Goal: Task Accomplishment & Management: Use online tool/utility

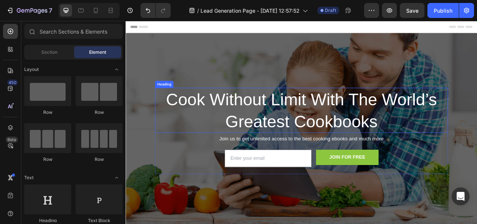
click at [286, 120] on p "Cook Without Limit With The World’s Greatest Cookbooks" at bounding box center [349, 134] width 371 height 55
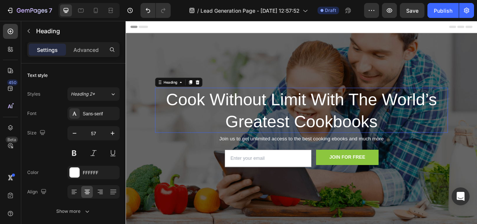
click at [286, 120] on p "Cook Without Limit With The World’s Greatest Cookbooks" at bounding box center [349, 134] width 371 height 55
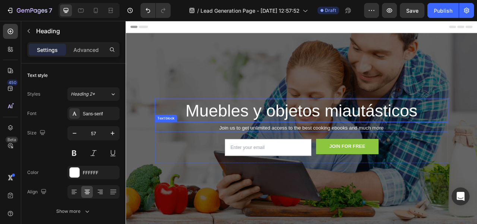
click at [331, 159] on p "Join us to get unlimited access to the best cooking ebooks and much more" at bounding box center [349, 157] width 371 height 8
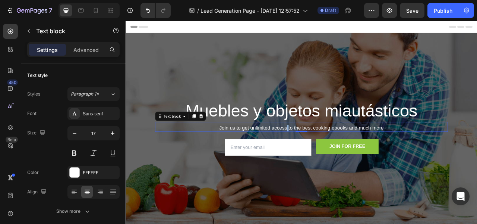
click at [331, 159] on p "Join us to get unlimited access to the best cooking ebooks and much more" at bounding box center [349, 157] width 371 height 8
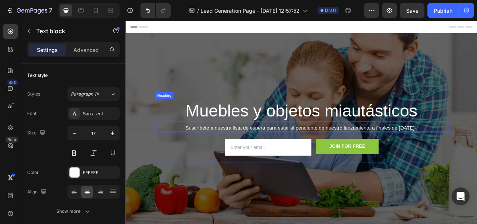
click at [477, 128] on p "Muebles y objetos miautásticos" at bounding box center [349, 135] width 371 height 28
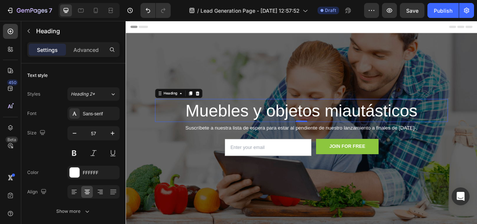
click at [477, 137] on p "Muebles y objetos miautásticos" at bounding box center [349, 135] width 371 height 28
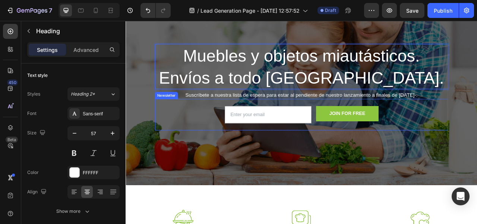
scroll to position [35, 0]
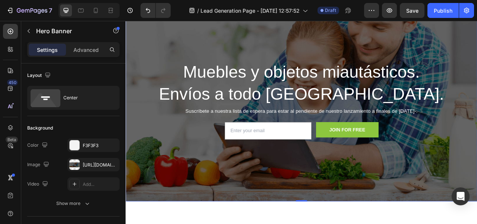
click at [203, 39] on div "Overlay" at bounding box center [349, 125] width 447 height 249
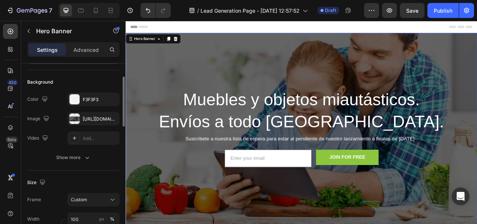
scroll to position [46, 0]
click at [92, 122] on div "[URL][DOMAIN_NAME]" at bounding box center [93, 117] width 52 height 13
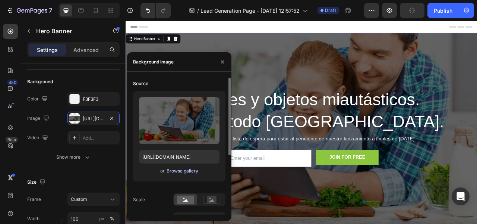
click at [183, 170] on div "Browse gallery" at bounding box center [183, 170] width 32 height 7
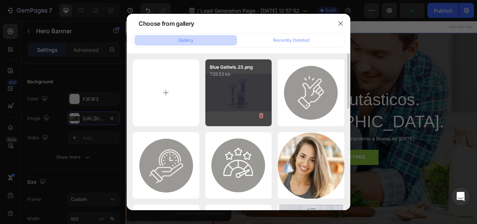
click at [251, 77] on p "729.53 kb" at bounding box center [239, 73] width 58 height 7
type input "[URL][DOMAIN_NAME]"
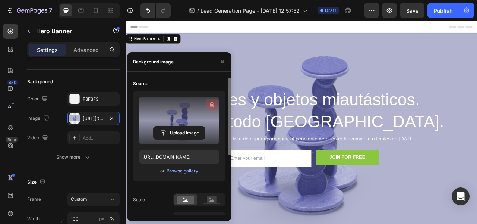
click at [214, 100] on button "button" at bounding box center [212, 104] width 12 height 12
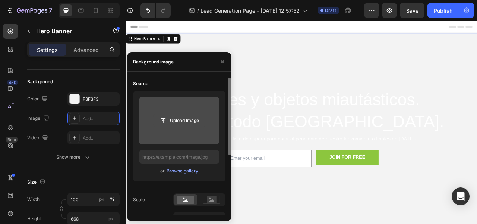
click at [184, 119] on input "file" at bounding box center [179, 120] width 51 height 13
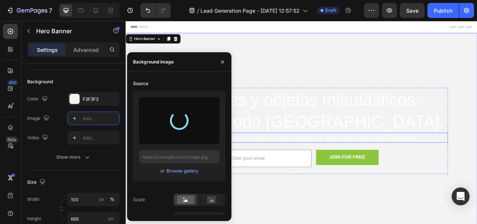
type input "[URL][DOMAIN_NAME]"
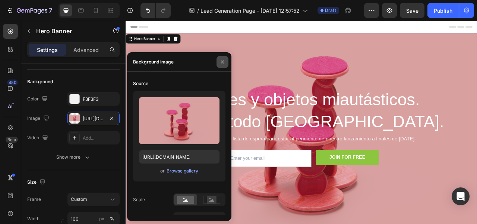
click at [226, 58] on button "button" at bounding box center [223, 62] width 12 height 12
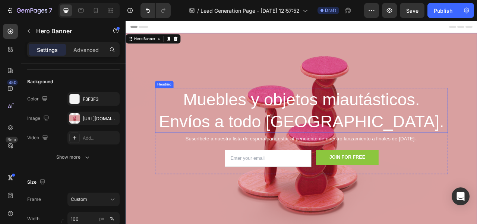
click at [255, 122] on p "Muebles y objetos miautásticos. Envíos a todo [GEOGRAPHIC_DATA]." at bounding box center [349, 134] width 371 height 55
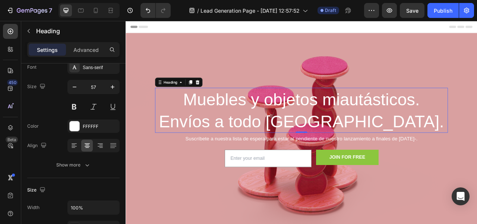
scroll to position [0, 0]
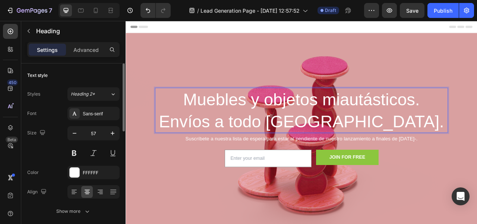
click at [263, 122] on p "Muebles y objetos miautásticos. Envíos a todo [GEOGRAPHIC_DATA]." at bounding box center [349, 134] width 371 height 55
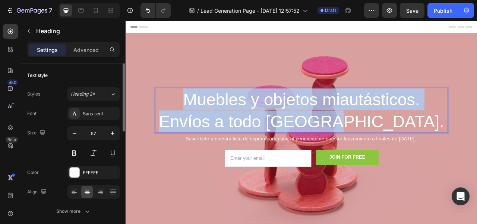
click at [263, 122] on p "Muebles y objetos miautásticos. Envíos a todo [GEOGRAPHIC_DATA]." at bounding box center [349, 134] width 371 height 55
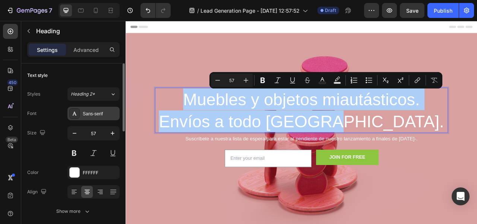
click at [98, 113] on div "Sans-serif" at bounding box center [100, 113] width 35 height 7
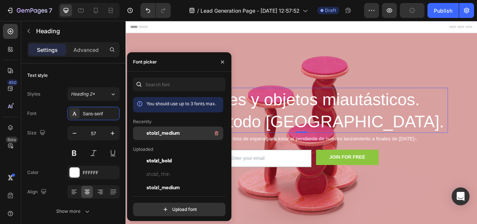
click at [178, 135] on span "stolzl_medium" at bounding box center [163, 133] width 33 height 7
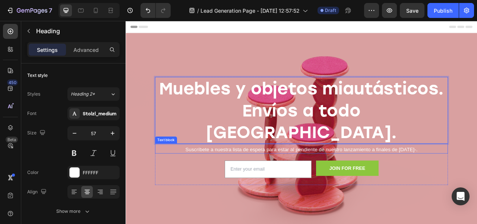
click at [396, 180] on p "Suscríbete a nuestra lista de espera para estar al pendiente de nuestro lanzami…" at bounding box center [349, 184] width 371 height 8
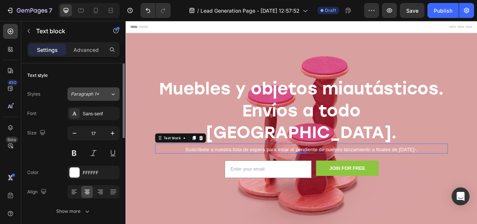
click at [100, 96] on div "Paragraph 1*" at bounding box center [86, 94] width 30 height 7
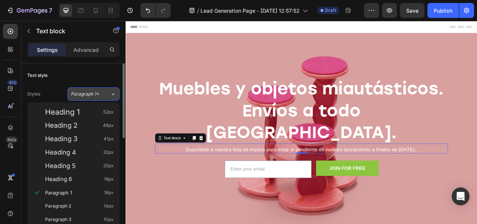
click at [99, 90] on button "Paragraph 1*" at bounding box center [93, 93] width 52 height 13
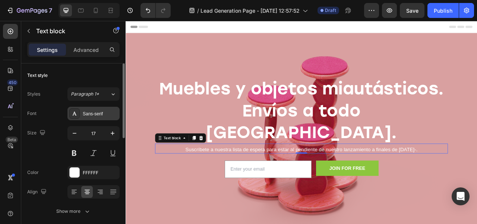
click at [94, 111] on div "Sans-serif" at bounding box center [100, 113] width 35 height 7
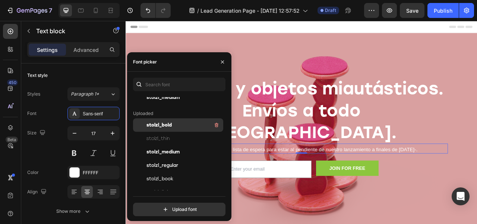
scroll to position [53, 0]
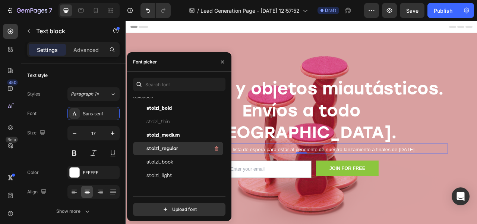
click at [172, 147] on span "stolzl_regular" at bounding box center [163, 148] width 32 height 7
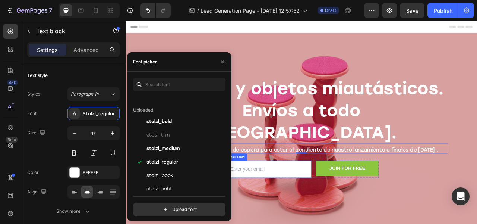
click at [362, 206] on nordpass-icon at bounding box center [362, 209] width 0 height 6
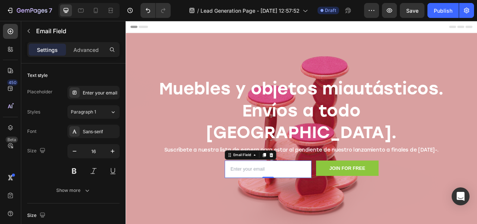
click at [264, 199] on input "email" at bounding box center [307, 209] width 111 height 22
click at [99, 91] on div "Enter your email" at bounding box center [100, 92] width 35 height 7
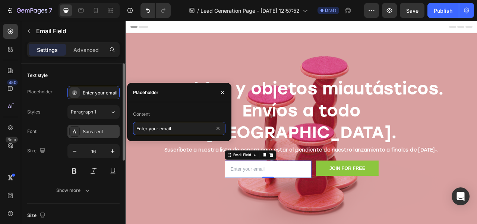
drag, startPoint x: 182, startPoint y: 128, endPoint x: 108, endPoint y: 124, distance: 73.6
click at [108, 124] on div "450 Beta Sections(18) Elements(83) Section Element Hero Section Product Detail …" at bounding box center [63, 122] width 126 height 203
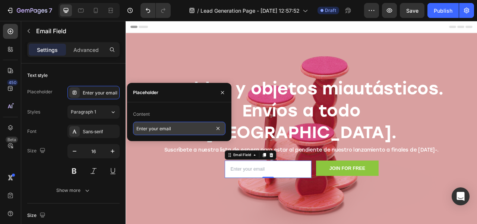
drag, startPoint x: 195, startPoint y: 125, endPoint x: 190, endPoint y: 133, distance: 9.5
click at [189, 133] on input "Enter your email" at bounding box center [179, 128] width 92 height 13
type input "Escribe tu correo aquí"
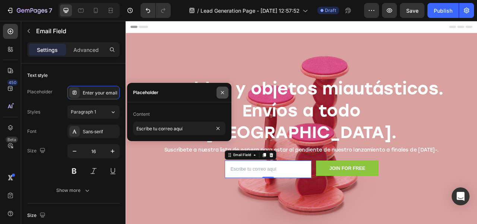
click at [222, 92] on icon "button" at bounding box center [223, 92] width 6 height 6
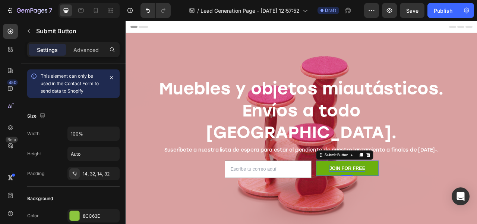
click at [399, 204] on div "JOIN FOR FREE" at bounding box center [408, 208] width 46 height 9
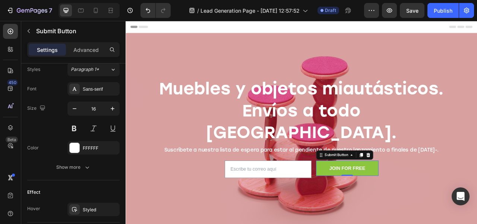
scroll to position [347, 0]
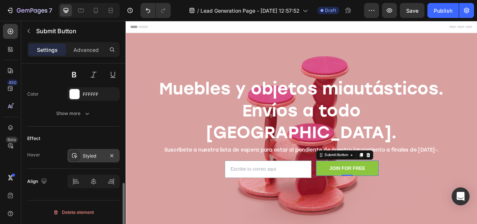
click at [88, 156] on div "Styled" at bounding box center [94, 155] width 22 height 7
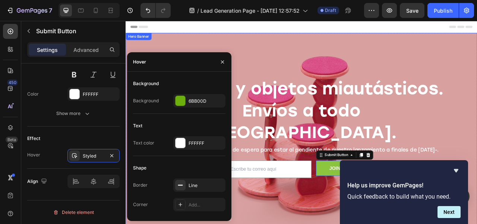
click at [477, 80] on div "Overlay" at bounding box center [349, 160] width 447 height 249
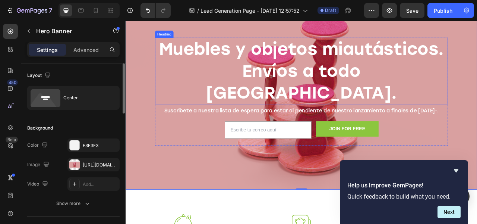
scroll to position [51, 0]
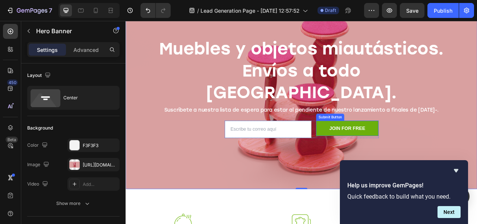
click at [374, 148] on button "JOIN FOR FREE" at bounding box center [407, 157] width 79 height 19
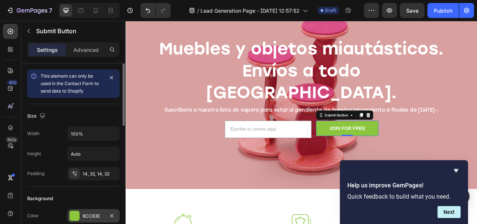
click at [76, 213] on div at bounding box center [75, 216] width 10 height 10
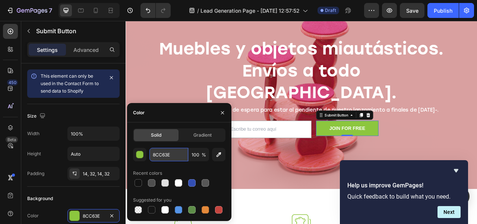
click at [169, 154] on input "8CC63E" at bounding box center [169, 154] width 39 height 13
paste input "f8b6c5"
type input "F8B6C5"
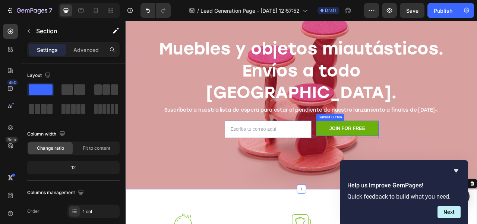
click at [374, 151] on button "JOIN FOR FREE" at bounding box center [407, 157] width 79 height 19
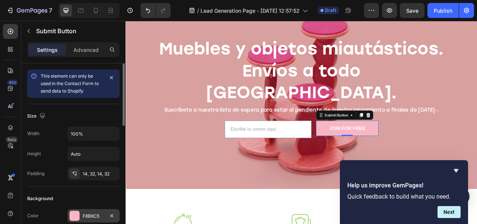
click at [101, 213] on div "F8B6C5" at bounding box center [94, 216] width 22 height 7
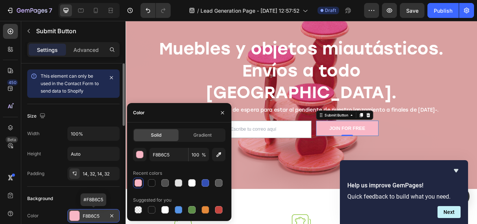
click at [101, 213] on div "F8B6C5" at bounding box center [94, 216] width 22 height 7
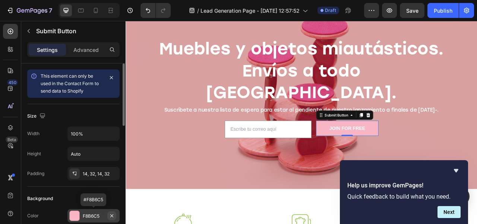
click at [112, 214] on icon "button" at bounding box center [112, 216] width 6 height 6
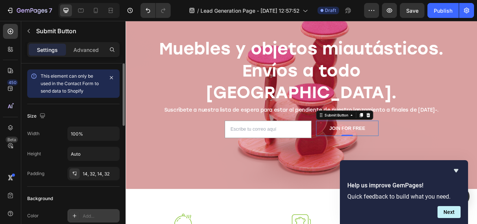
click at [98, 217] on div "Add..." at bounding box center [100, 216] width 35 height 7
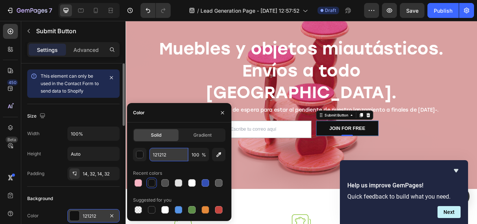
click at [173, 153] on input "121212" at bounding box center [169, 154] width 39 height 13
paste input "ccc9e5"
type input "CCC9E5"
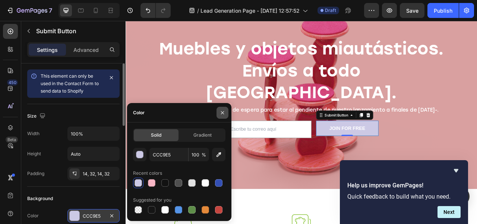
click at [222, 116] on button "button" at bounding box center [223, 113] width 12 height 12
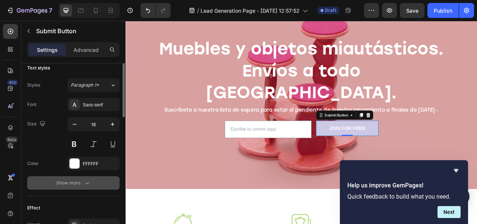
scroll to position [312, 0]
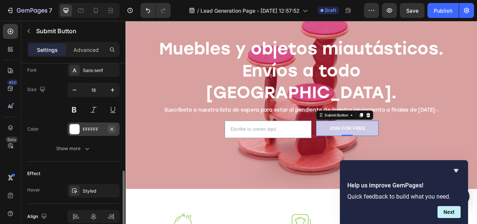
click at [109, 129] on icon "button" at bounding box center [112, 129] width 6 height 6
click at [88, 129] on div "Add..." at bounding box center [100, 129] width 35 height 7
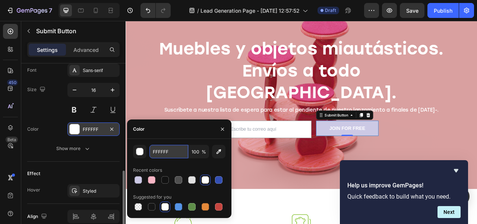
click at [176, 150] on input "FFFFFF" at bounding box center [169, 151] width 39 height 13
click at [177, 151] on input "FFFFFF" at bounding box center [169, 151] width 39 height 13
paste input "242466"
type input "242466"
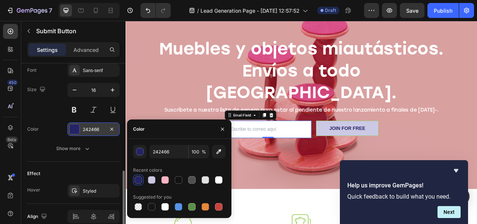
click at [312, 148] on input "email" at bounding box center [307, 159] width 111 height 22
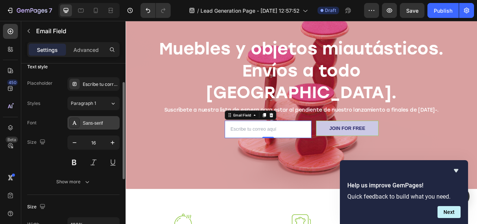
scroll to position [0, 0]
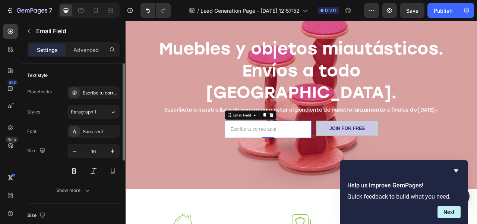
click at [45, 110] on div "Styles Paragraph 1" at bounding box center [73, 111] width 92 height 13
click at [98, 108] on div "Paragraph 1" at bounding box center [86, 111] width 30 height 7
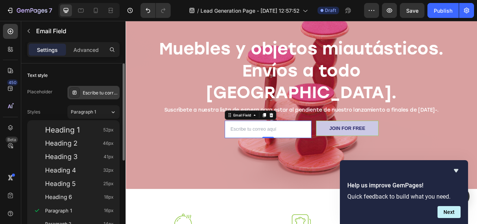
click at [98, 90] on div "Escribe tu correo aquí" at bounding box center [100, 92] width 35 height 7
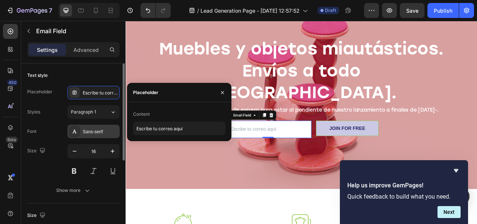
click at [106, 128] on div "Sans-serif" at bounding box center [100, 131] width 35 height 7
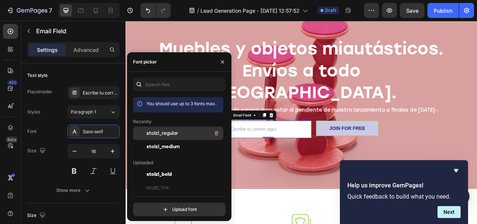
click at [178, 133] on div "stolzl_regular" at bounding box center [184, 133] width 75 height 9
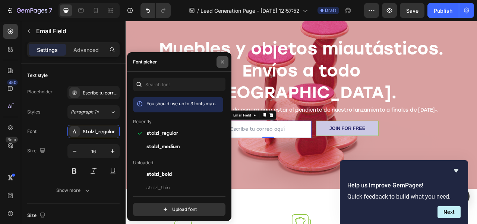
click at [225, 62] on icon "button" at bounding box center [223, 62] width 6 height 6
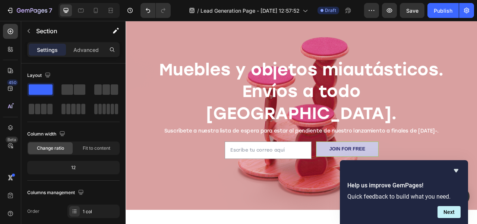
scroll to position [25, 0]
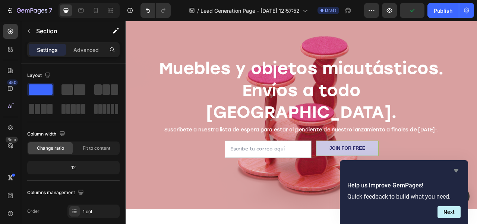
click at [457, 169] on icon "Hide survey" at bounding box center [456, 170] width 4 height 3
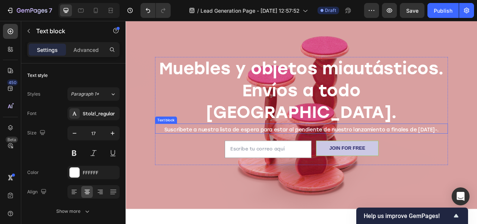
click at [383, 155] on p "Suscríbete a nuestra lista de espera para estar al pendiente de nuestro lanzami…" at bounding box center [349, 159] width 371 height 8
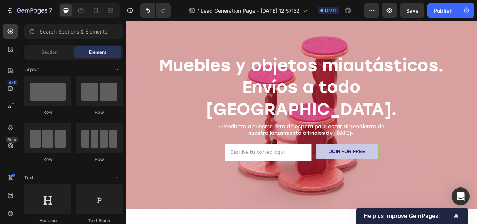
click at [477, 163] on div "Muebles y objetos miautásticos. Envíos a todo [GEOGRAPHIC_DATA]. Heading Suscrí…" at bounding box center [349, 135] width 447 height 145
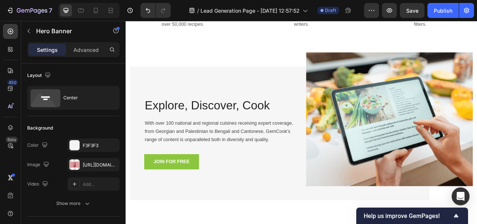
scroll to position [352, 0]
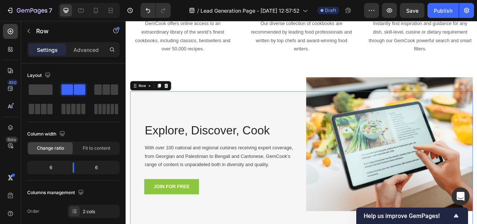
click at [261, 123] on div "Explore, Discover, Cook Heading With over 100 national and regional cuisines re…" at bounding box center [237, 195] width 212 height 170
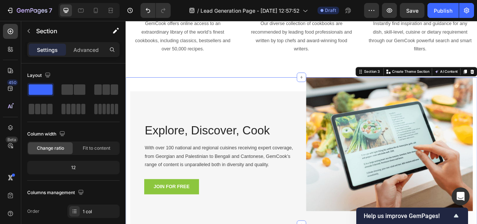
click at [268, 95] on div "Explore, Discover, Cook Heading With over 100 national and regional cuisines re…" at bounding box center [349, 186] width 447 height 188
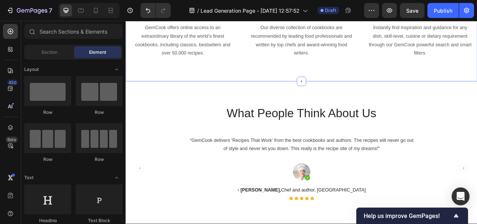
scroll to position [347, 0]
click at [347, 96] on icon at bounding box center [349, 98] width 6 height 6
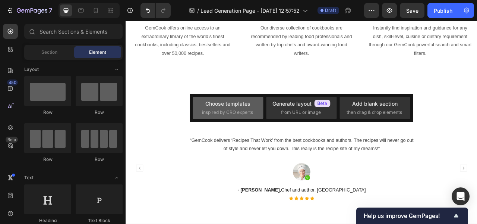
click at [247, 108] on div "Choose templates inspired by CRO experts" at bounding box center [228, 108] width 52 height 16
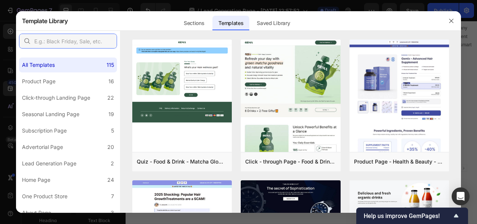
click at [53, 39] on input "text" at bounding box center [68, 41] width 98 height 15
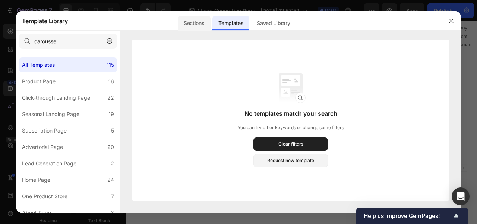
click at [200, 21] on div "Sections" at bounding box center [194, 23] width 32 height 15
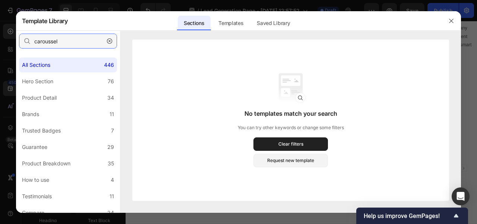
click at [48, 39] on input "caroussel" at bounding box center [68, 41] width 98 height 15
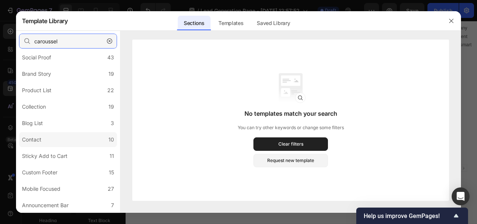
scroll to position [0, 0]
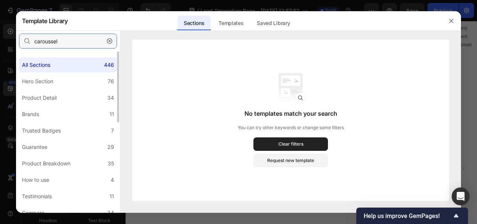
click at [68, 45] on input "caroussel" at bounding box center [68, 41] width 98 height 15
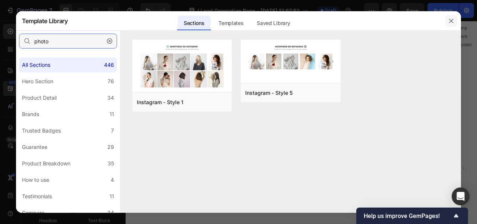
type input "photo"
click at [450, 20] on icon "button" at bounding box center [452, 21] width 6 height 6
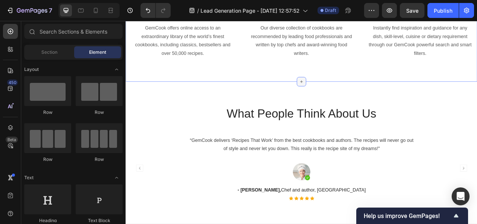
click at [347, 101] on div at bounding box center [349, 98] width 12 height 12
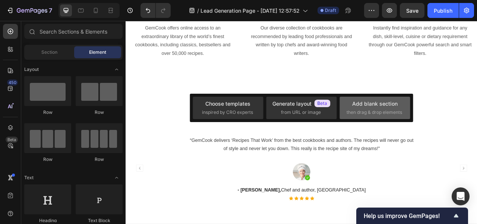
click at [362, 104] on div "Add blank section" at bounding box center [374, 104] width 45 height 8
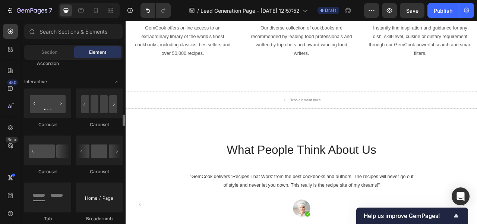
scroll to position [734, 0]
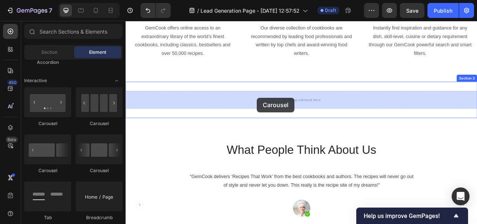
drag, startPoint x: 221, startPoint y: 128, endPoint x: 292, endPoint y: 119, distance: 72.1
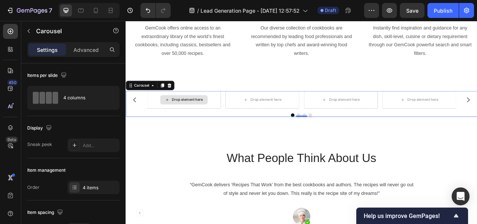
click at [214, 120] on div "Drop element here" at bounding box center [204, 121] width 40 height 6
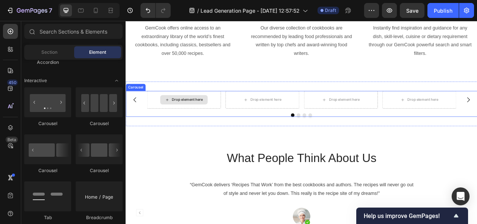
click at [206, 119] on div "Drop element here" at bounding box center [204, 121] width 40 height 6
click at [205, 122] on div "Drop element here" at bounding box center [204, 121] width 40 height 6
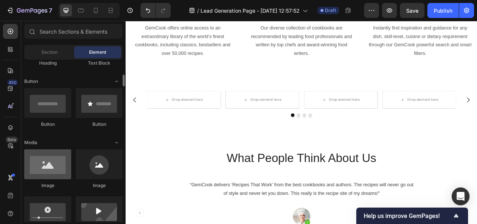
scroll to position [161, 0]
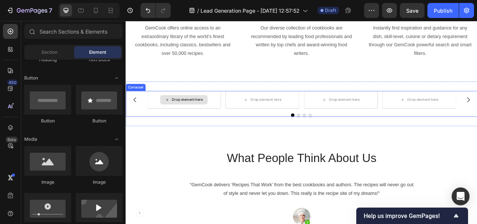
click at [199, 117] on div "Drop element here" at bounding box center [199, 121] width 60 height 12
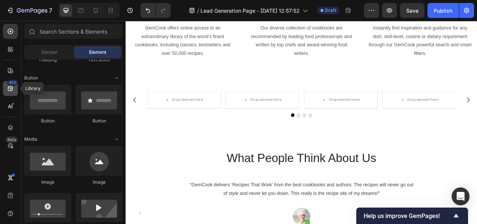
click at [11, 86] on icon at bounding box center [10, 88] width 7 height 7
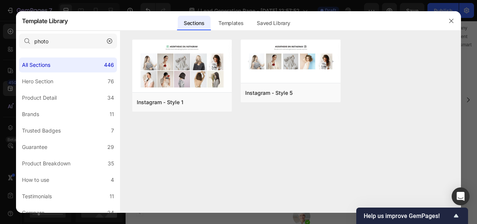
click at [111, 42] on icon "button" at bounding box center [109, 40] width 5 height 5
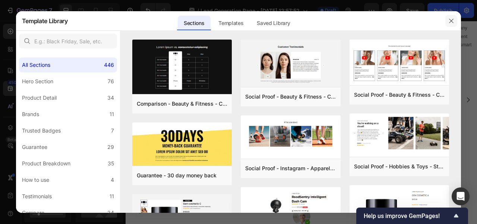
click at [452, 18] on icon "button" at bounding box center [452, 21] width 6 height 6
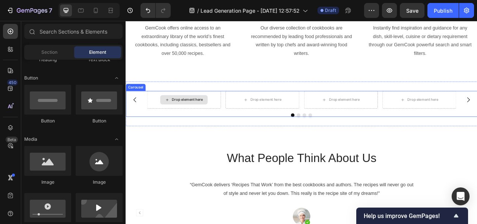
click at [208, 119] on div "Drop element here" at bounding box center [204, 121] width 40 height 6
click at [207, 121] on div "Drop element here" at bounding box center [204, 121] width 40 height 6
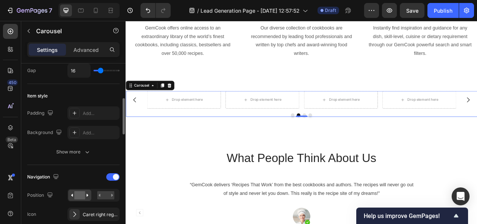
scroll to position [161, 0]
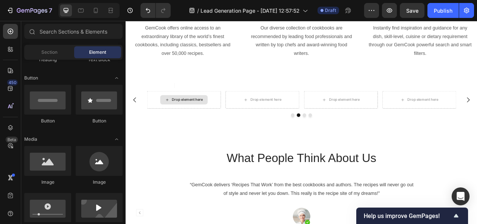
click at [197, 125] on div "Drop element here" at bounding box center [199, 121] width 60 height 12
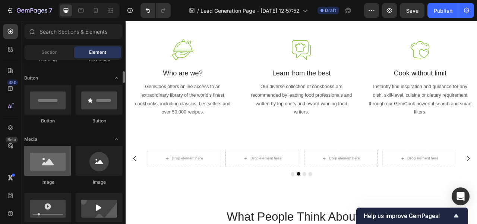
scroll to position [267, 0]
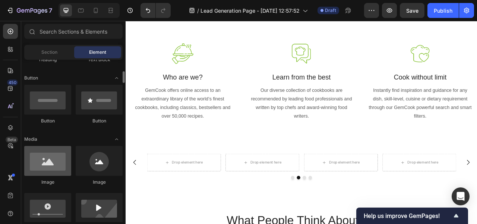
click at [57, 166] on div at bounding box center [47, 161] width 47 height 30
click at [53, 166] on div at bounding box center [47, 161] width 47 height 30
click at [43, 165] on div at bounding box center [47, 161] width 47 height 30
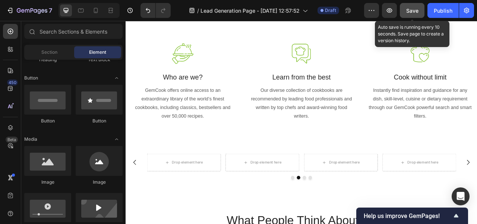
click at [410, 12] on span "Save" at bounding box center [412, 10] width 12 height 6
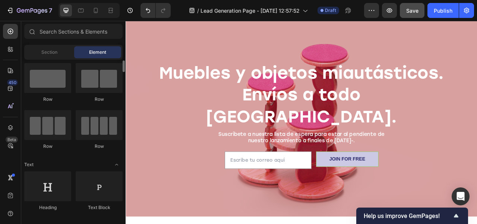
scroll to position [0, 0]
